Goal: Information Seeking & Learning: Learn about a topic

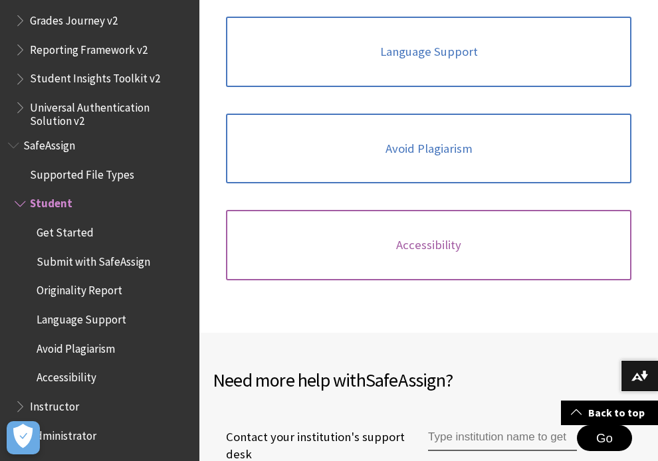
scroll to position [695, 0]
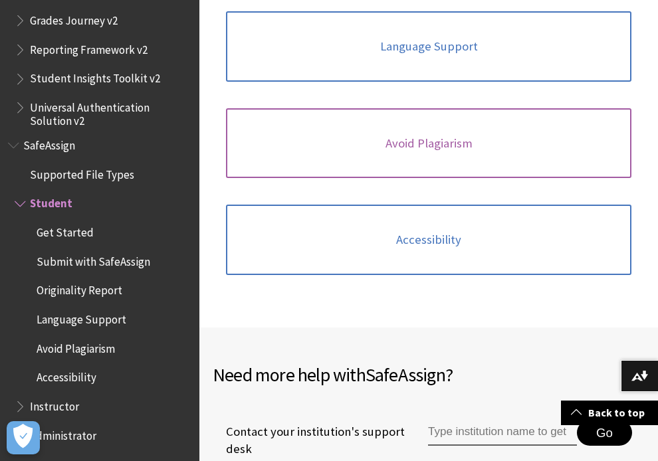
click at [439, 138] on link "Avoid Plagiarism" at bounding box center [429, 143] width 406 height 70
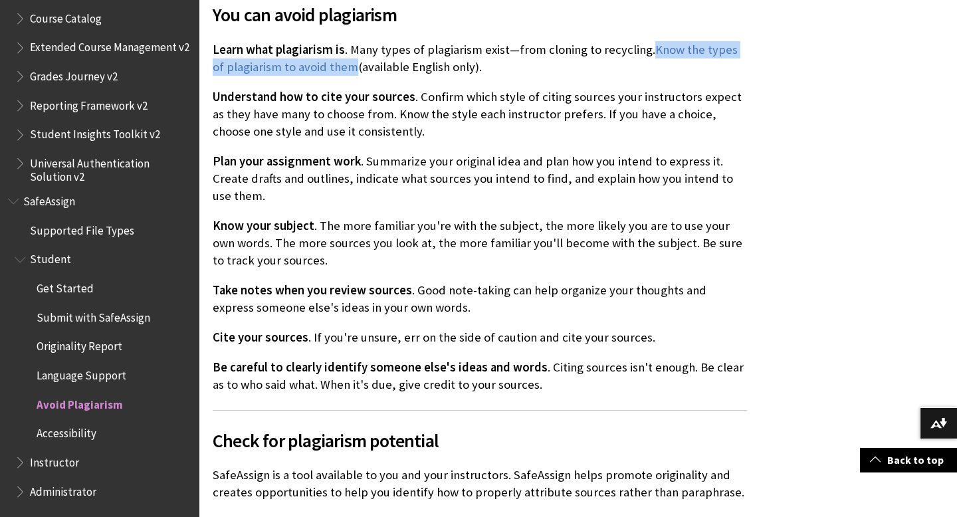
scroll to position [614, 0]
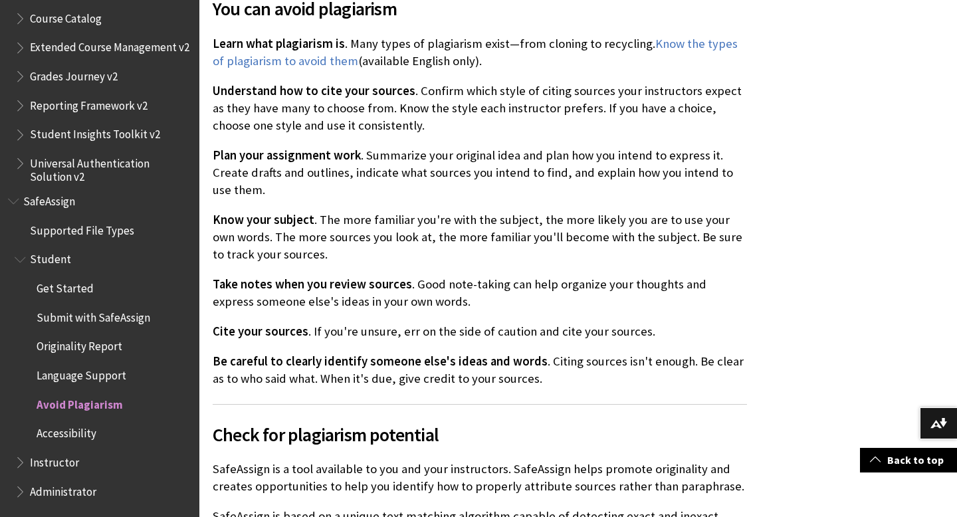
click at [657, 145] on div "Merriam-Webster" at bounding box center [578, 243] width 758 height 1158
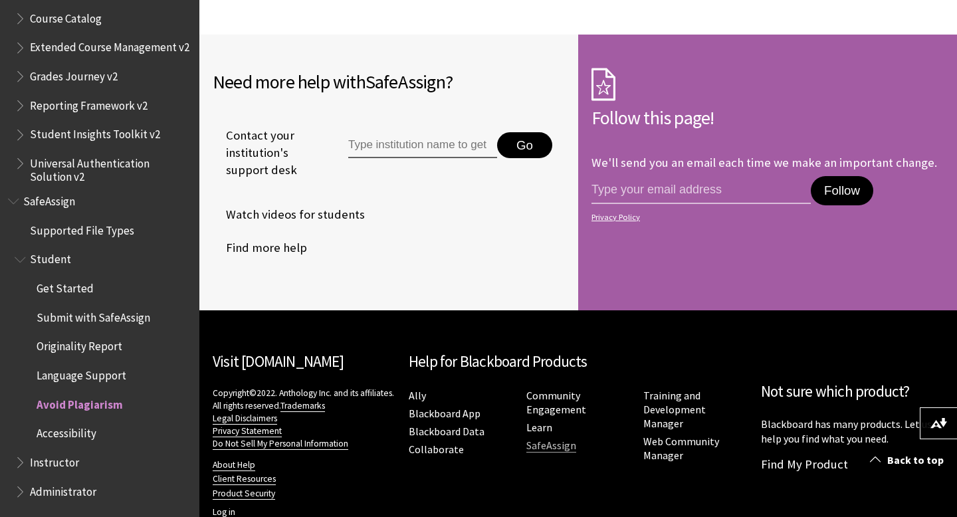
scroll to position [1404, 0]
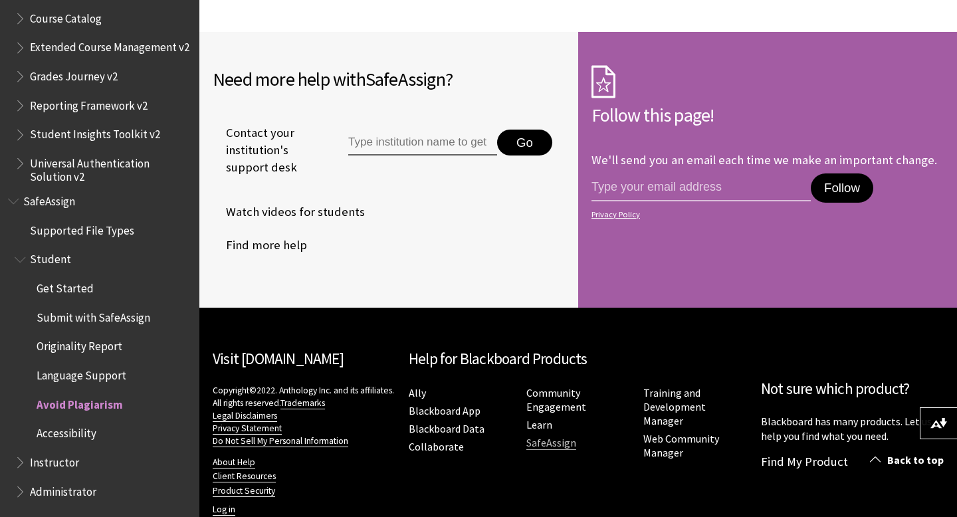
click at [551, 442] on link "SafeAssign" at bounding box center [551, 443] width 50 height 14
